Goal: Information Seeking & Learning: Find specific fact

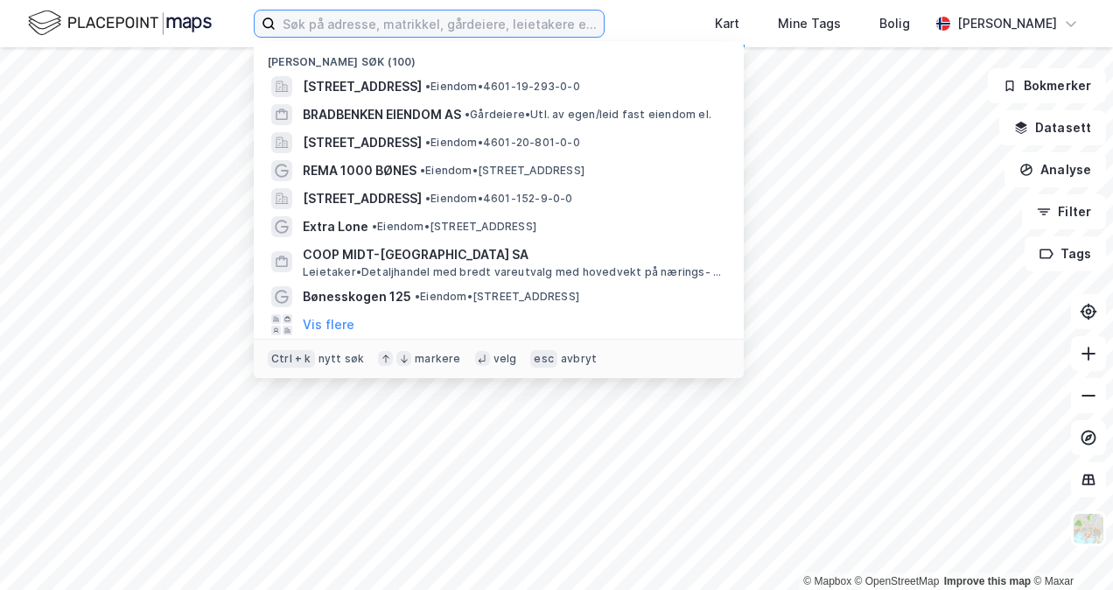
click at [325, 19] on input at bounding box center [440, 24] width 328 height 26
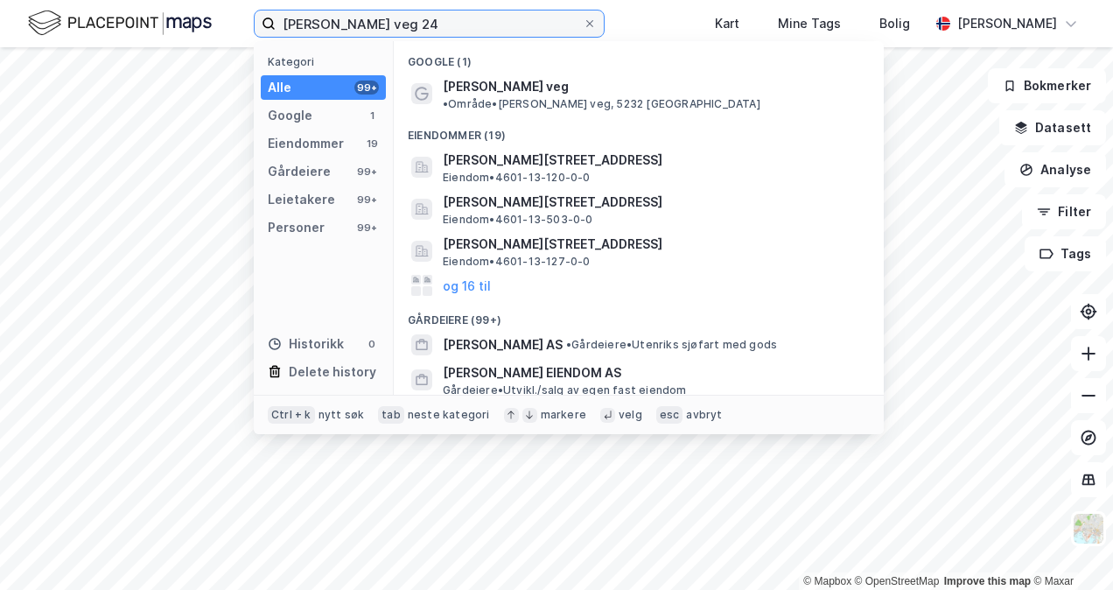
type input "[PERSON_NAME] veg 24"
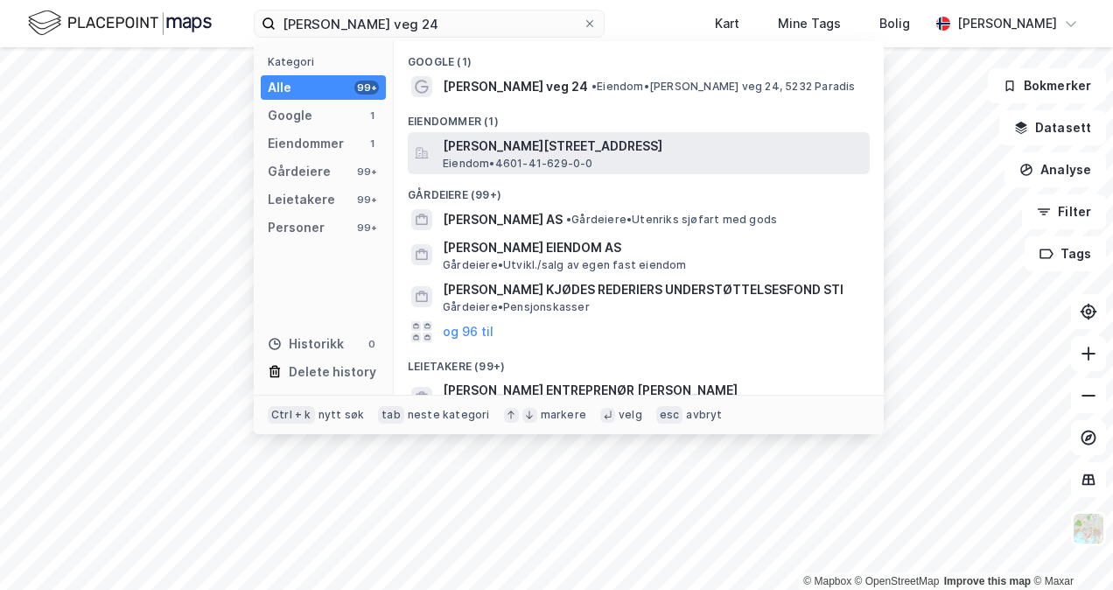
click at [487, 165] on span "Eiendom • 4601-41-629-0-0" at bounding box center [518, 164] width 151 height 14
